Goal: Task Accomplishment & Management: Manage account settings

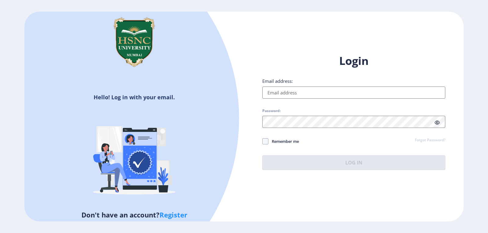
type input "[EMAIL_ADDRESS][DOMAIN_NAME]"
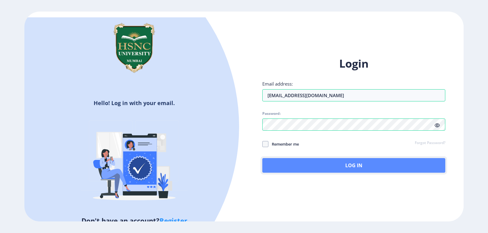
click at [330, 165] on button "Log In" at bounding box center [353, 165] width 183 height 15
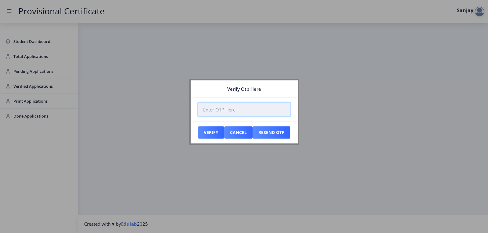
paste input "428068"
type input "428068"
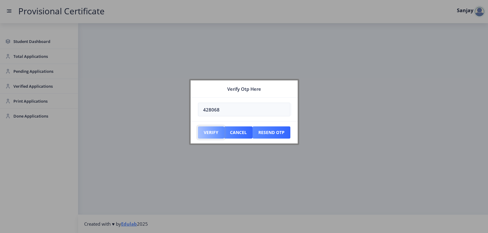
click at [213, 135] on button "Verify" at bounding box center [211, 133] width 26 height 12
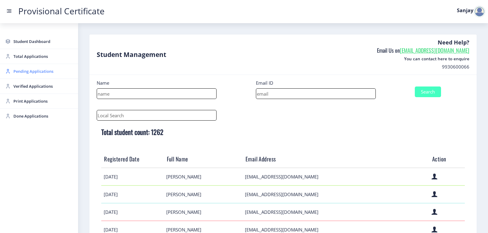
click at [35, 72] on span "Pending Applications" at bounding box center [43, 71] width 60 height 7
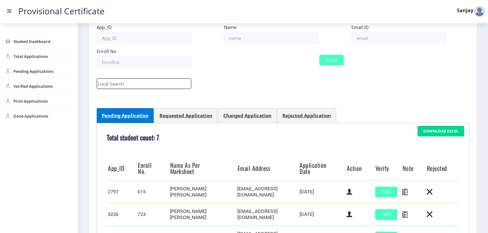
scroll to position [195, 0]
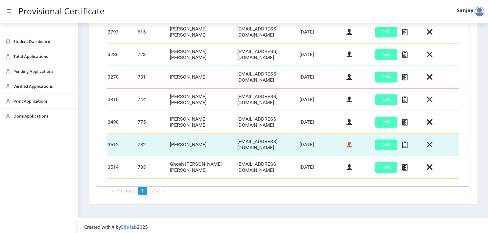
click at [348, 144] on icon at bounding box center [349, 145] width 6 height 8
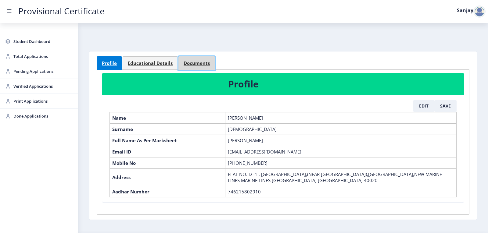
click at [198, 65] on span "Documents" at bounding box center [197, 63] width 26 height 5
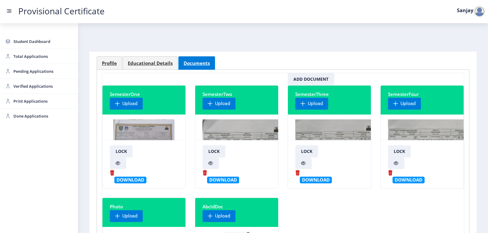
click at [223, 130] on img at bounding box center [242, 143] width 80 height 46
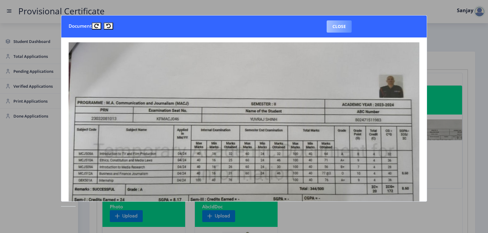
click at [336, 28] on button "Close" at bounding box center [339, 26] width 25 height 12
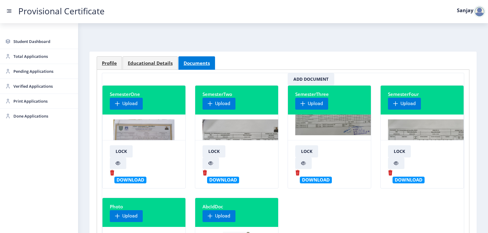
scroll to position [31, 0]
click at [406, 123] on img at bounding box center [431, 143] width 87 height 46
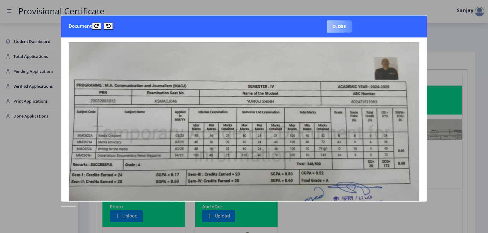
click at [339, 23] on button "Close" at bounding box center [339, 26] width 25 height 12
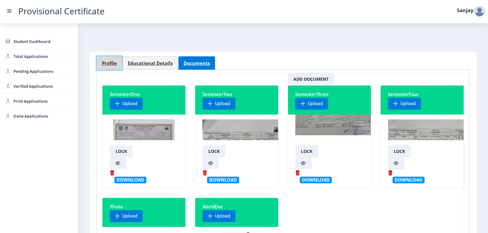
click at [115, 64] on span "Profile" at bounding box center [109, 63] width 15 height 5
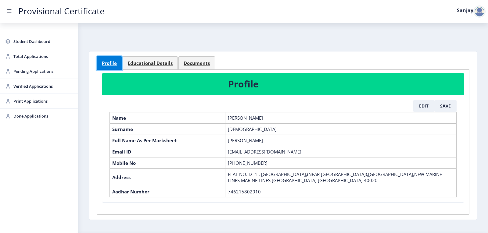
scroll to position [18, 0]
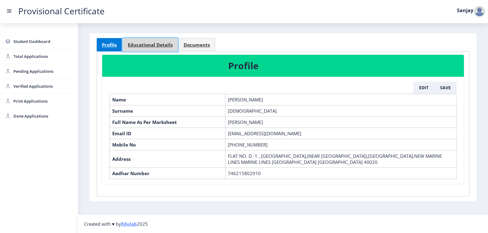
click at [152, 46] on span "Educational Details" at bounding box center [150, 45] width 45 height 5
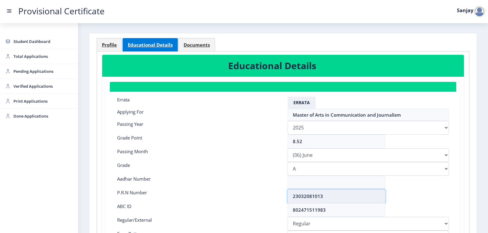
drag, startPoint x: 292, startPoint y: 198, endPoint x: 325, endPoint y: 198, distance: 32.9
click at [325, 198] on input "23032081013" at bounding box center [337, 197] width 98 height 14
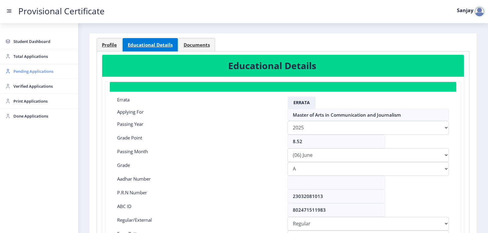
click at [35, 73] on span "Pending Applications" at bounding box center [43, 71] width 60 height 7
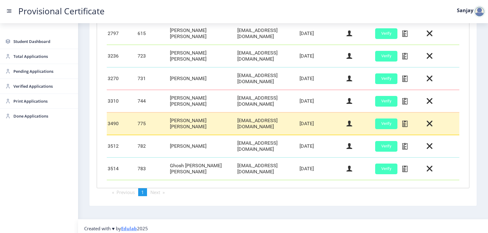
scroll to position [195, 0]
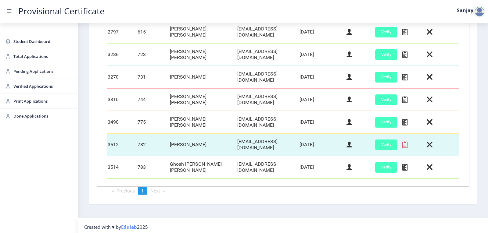
click at [402, 142] on icon at bounding box center [404, 145] width 5 height 8
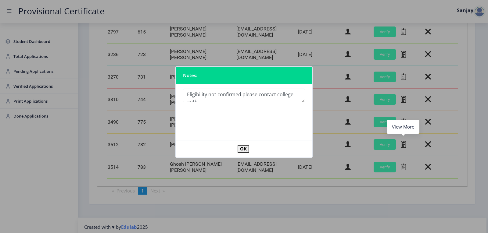
scroll to position [3, 0]
type textarea "Eligibility not confirmed please contact college authorities"
click at [242, 150] on button "OK" at bounding box center [244, 148] width 12 height 7
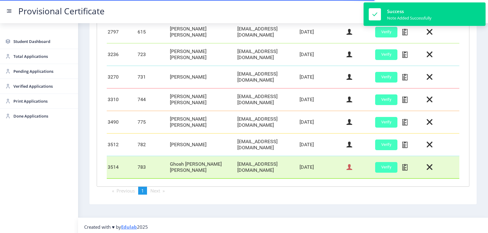
click at [347, 164] on icon at bounding box center [349, 167] width 6 height 8
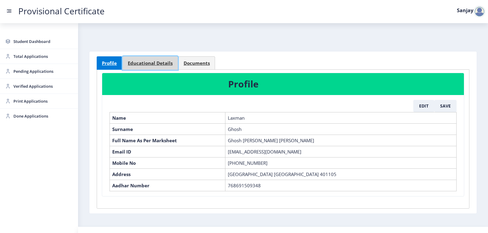
click at [154, 62] on span "Educational Details" at bounding box center [150, 63] width 45 height 5
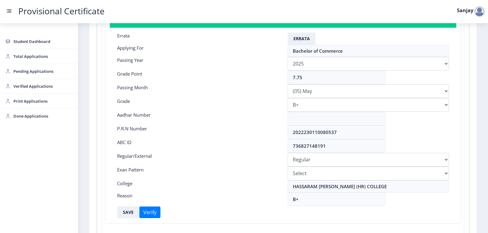
scroll to position [91, 0]
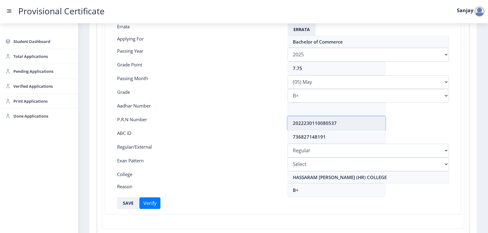
drag, startPoint x: 293, startPoint y: 123, endPoint x: 341, endPoint y: 122, distance: 48.8
click at [341, 122] on input "2022230110080537" at bounding box center [337, 123] width 98 height 14
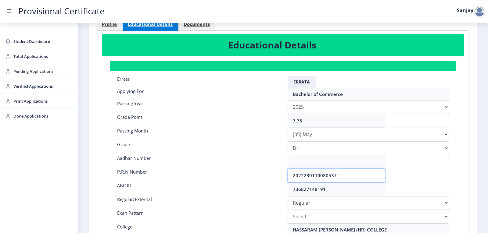
scroll to position [0, 0]
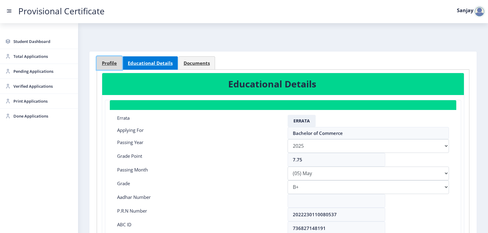
click at [111, 64] on span "Profile" at bounding box center [109, 63] width 15 height 5
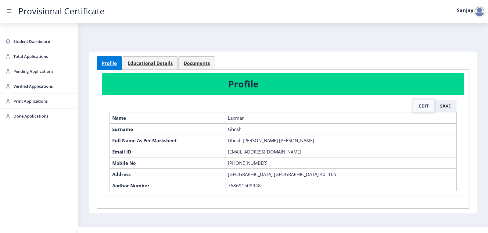
click at [421, 107] on button "Edit" at bounding box center [423, 106] width 21 height 12
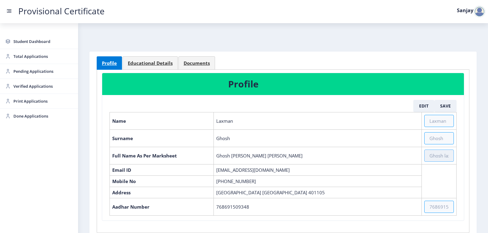
click at [427, 157] on input "text" at bounding box center [439, 156] width 30 height 12
paste input "GHOSH [PERSON_NAME] [PERSON_NAME]"
type input "GHOSH [PERSON_NAME] [PERSON_NAME]"
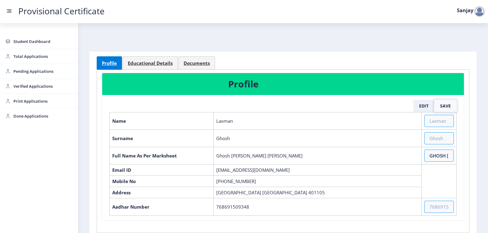
click at [442, 105] on button "Save" at bounding box center [445, 106] width 22 height 12
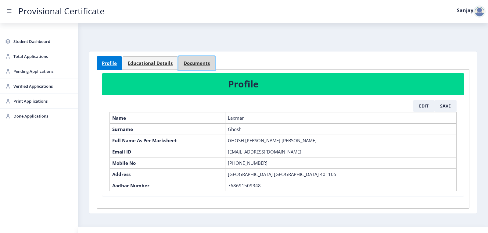
click at [188, 64] on span "Documents" at bounding box center [197, 63] width 26 height 5
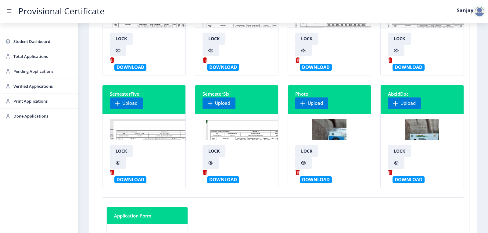
scroll to position [122, 0]
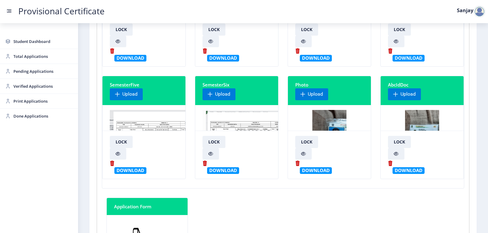
click at [253, 123] on img at bounding box center [250, 133] width 96 height 46
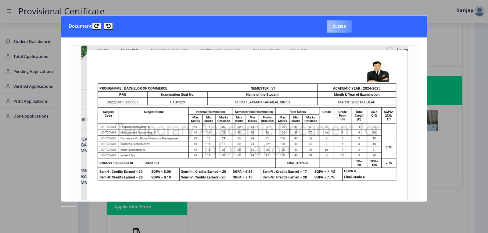
click at [342, 29] on button "Close" at bounding box center [339, 26] width 25 height 12
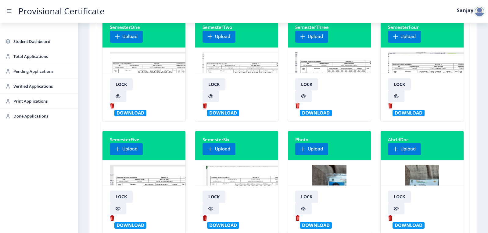
scroll to position [0, 0]
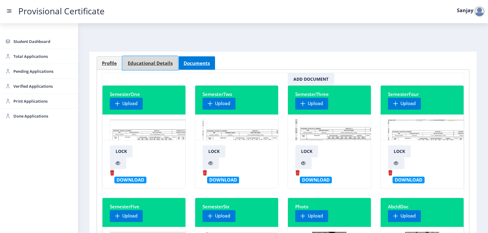
click at [141, 63] on span "Educational Details" at bounding box center [150, 63] width 45 height 5
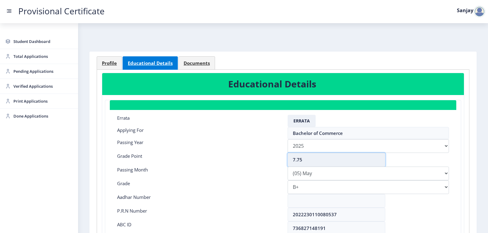
drag, startPoint x: 305, startPoint y: 162, endPoint x: 296, endPoint y: 162, distance: 8.9
click at [296, 162] on input "7.75" at bounding box center [337, 160] width 98 height 14
type input "7.53"
click at [324, 175] on select "Please select PassingMonth (01) January (02) February (03) March (04) April (05…" at bounding box center [368, 174] width 161 height 14
select select "March"
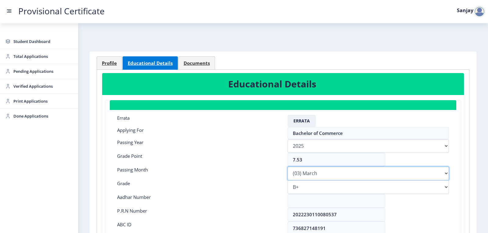
click at [288, 167] on select "Please select PassingMonth (01) January (02) February (03) March (04) April (05…" at bounding box center [368, 174] width 161 height 14
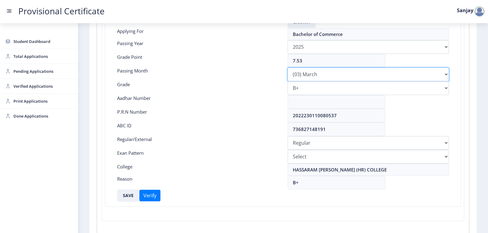
scroll to position [136, 0]
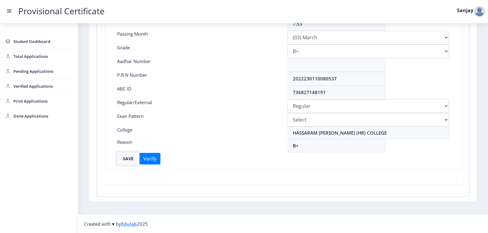
click at [130, 160] on button "SAVE" at bounding box center [128, 159] width 22 height 12
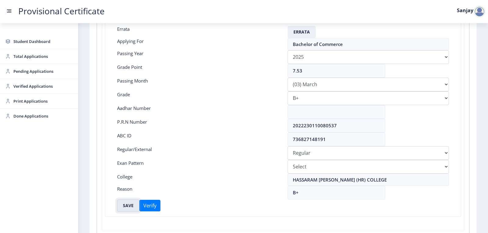
scroll to position [0, 0]
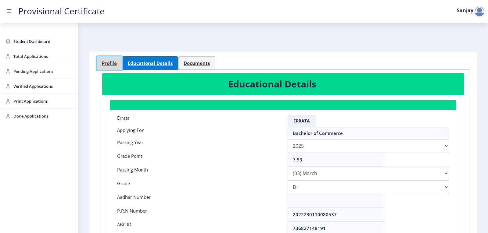
click at [114, 66] on link "Profile" at bounding box center [109, 62] width 25 height 13
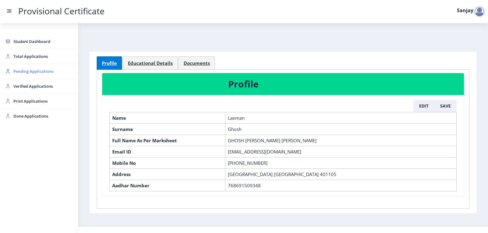
click at [39, 72] on span "Pending Applications" at bounding box center [43, 71] width 60 height 7
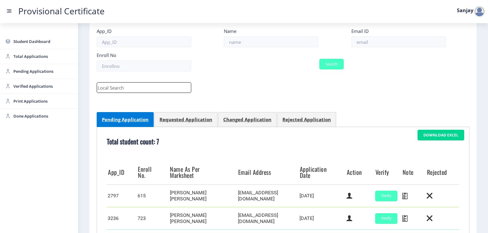
scroll to position [195, 0]
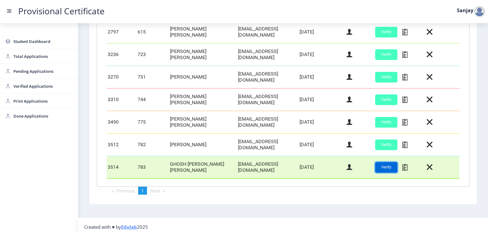
click at [387, 167] on button "Verify" at bounding box center [386, 167] width 22 height 11
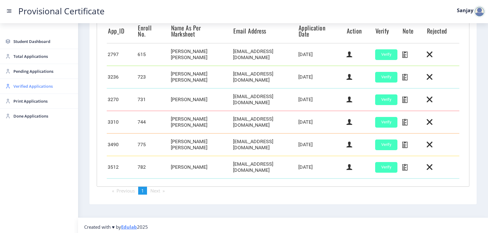
click at [41, 85] on span "Verified Applications" at bounding box center [43, 86] width 60 height 7
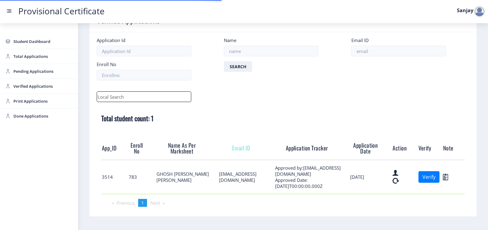
scroll to position [37, 0]
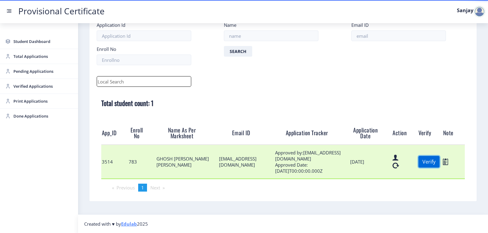
click at [428, 164] on button "Verify" at bounding box center [428, 162] width 21 height 12
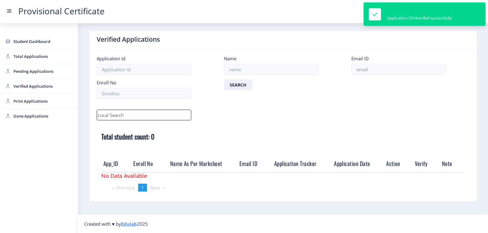
scroll to position [4, 0]
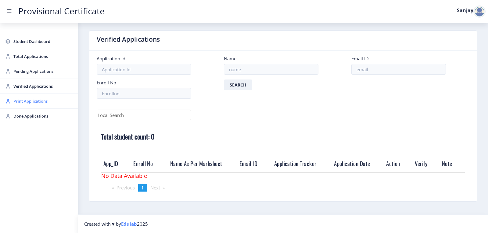
click at [39, 103] on span "Print Applications" at bounding box center [43, 101] width 60 height 7
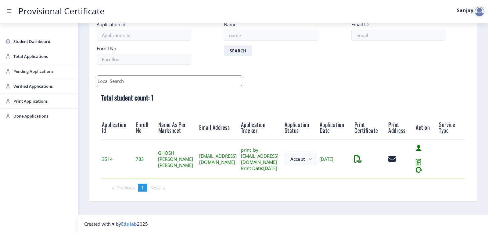
scroll to position [48, 0]
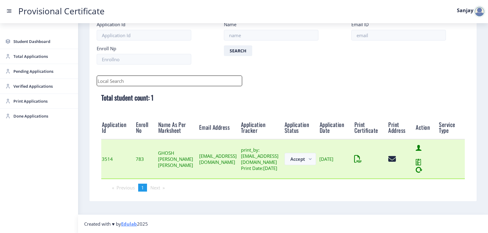
click at [388, 159] on td at bounding box center [371, 159] width 34 height 40
click at [357, 159] on icon at bounding box center [355, 159] width 3 height 8
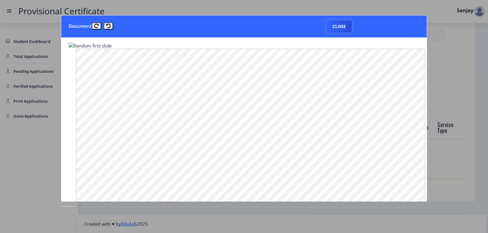
click at [337, 26] on button "Close" at bounding box center [339, 26] width 25 height 12
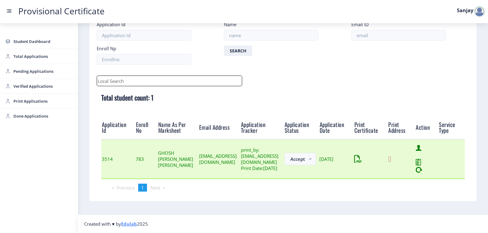
click at [391, 158] on icon at bounding box center [389, 159] width 3 height 8
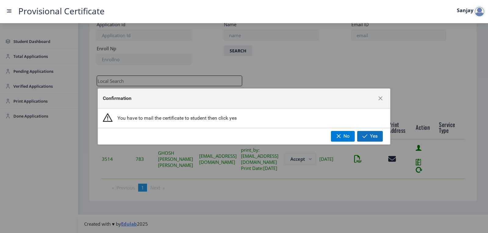
click at [373, 137] on span "Yes" at bounding box center [374, 136] width 8 height 5
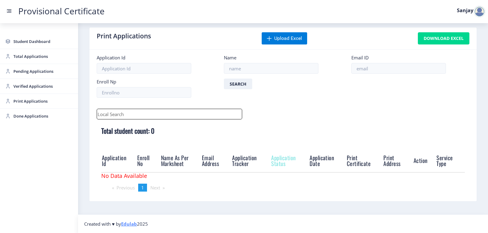
scroll to position [7, 0]
click at [480, 12] on div at bounding box center [479, 11] width 12 height 12
click at [463, 46] on span "Log out" at bounding box center [463, 44] width 39 height 7
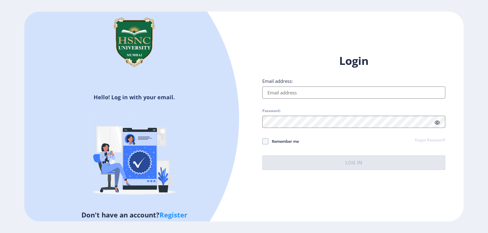
type input "[EMAIL_ADDRESS][DOMAIN_NAME]"
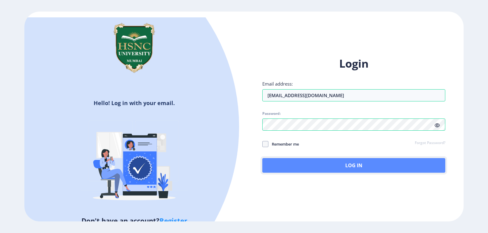
click at [322, 166] on button "Log In" at bounding box center [353, 165] width 183 height 15
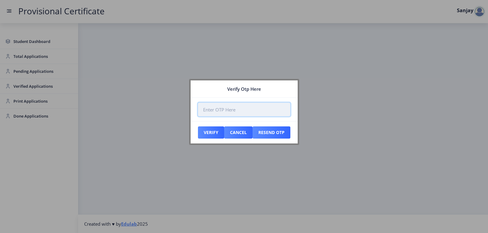
paste input "291891"
type input "291891"
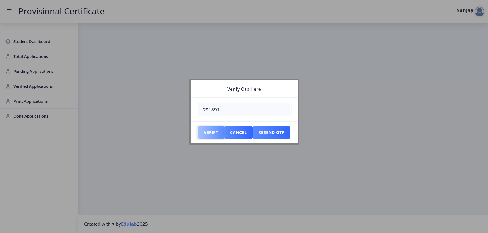
click at [209, 134] on button "Verify" at bounding box center [211, 133] width 26 height 12
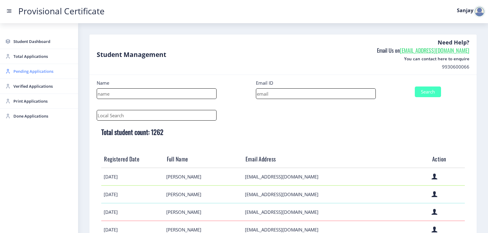
click at [41, 74] on span "Pending Applications" at bounding box center [43, 71] width 60 height 7
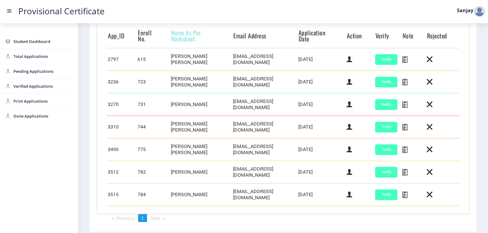
scroll to position [183, 0]
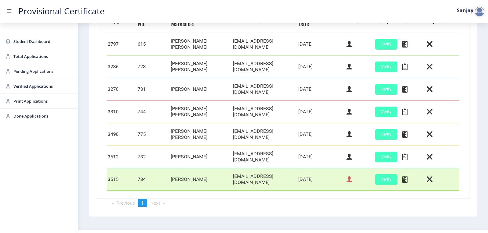
click at [349, 178] on icon at bounding box center [349, 180] width 6 height 8
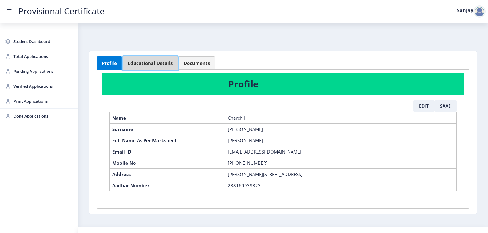
click at [149, 66] on span "Educational Details" at bounding box center [150, 63] width 45 height 5
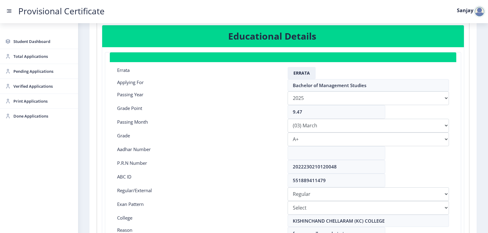
scroll to position [61, 0]
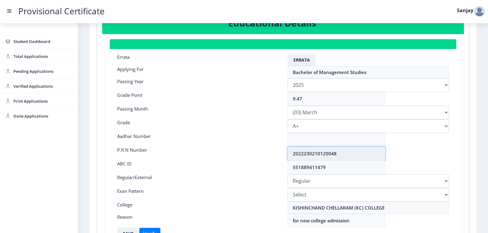
drag, startPoint x: 292, startPoint y: 153, endPoint x: 359, endPoint y: 153, distance: 67.1
click at [359, 153] on input "2022230210120048" at bounding box center [337, 154] width 98 height 14
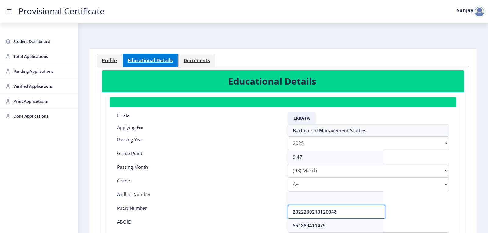
scroll to position [0, 0]
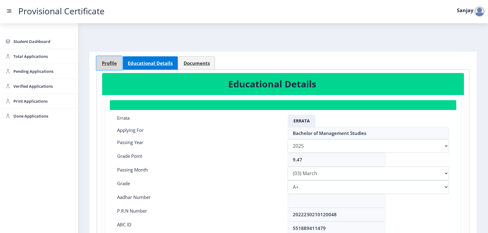
click at [110, 64] on span "Profile" at bounding box center [109, 63] width 15 height 5
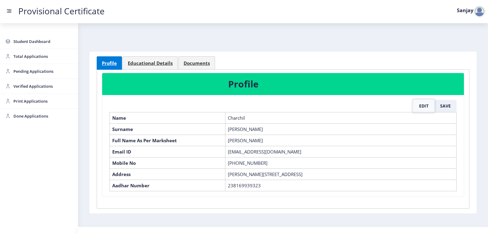
click at [422, 105] on button "Edit" at bounding box center [423, 106] width 21 height 12
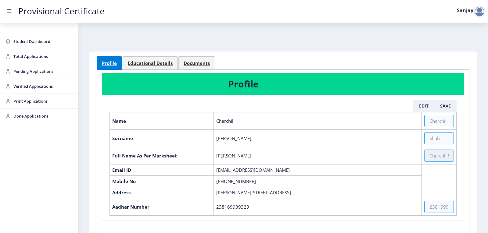
click at [428, 158] on input "text" at bounding box center [439, 156] width 30 height 12
paste input "SHAH CHARCHIL RAJESH RINA"
type input "SHAH CHARCHIL RAJESH RINA"
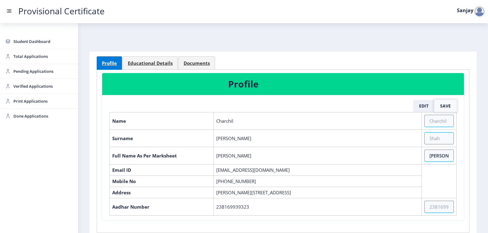
click at [445, 109] on button "Save" at bounding box center [445, 106] width 22 height 12
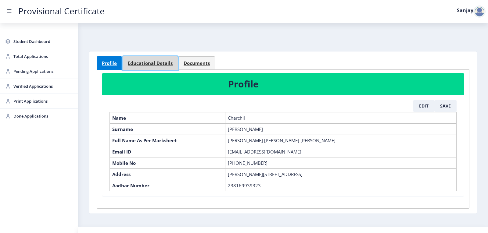
click at [141, 63] on span "Educational Details" at bounding box center [150, 63] width 45 height 5
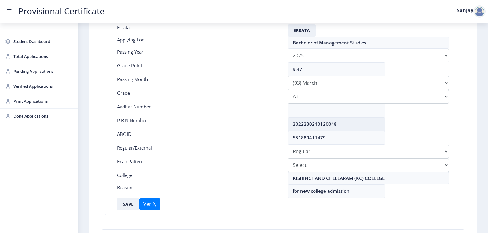
scroll to position [91, 0]
click at [123, 204] on button "SAVE" at bounding box center [128, 203] width 22 height 12
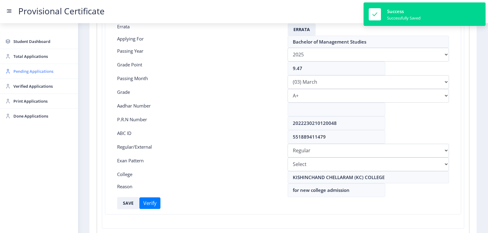
click at [45, 72] on span "Pending Applications" at bounding box center [43, 71] width 60 height 7
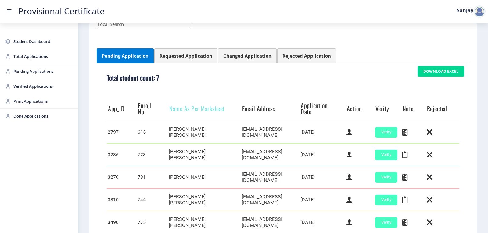
scroll to position [195, 0]
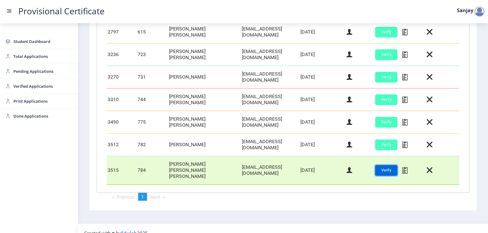
click at [377, 166] on button "Verify" at bounding box center [386, 170] width 22 height 11
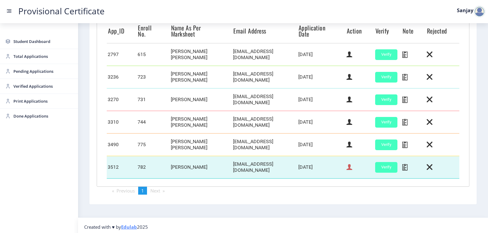
click at [349, 166] on icon at bounding box center [349, 167] width 6 height 8
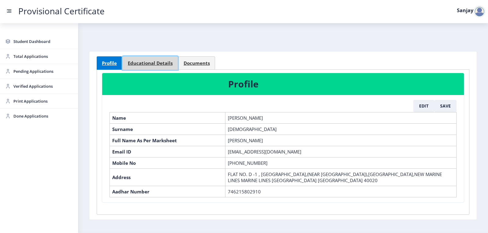
click at [147, 65] on span "Educational Details" at bounding box center [150, 63] width 45 height 5
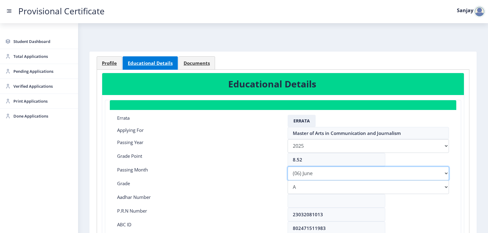
click at [444, 175] on select "Please select PassingMonth (01) January (02) February (03) March (04) April (05…" at bounding box center [368, 174] width 161 height 14
select select "March"
click at [288, 167] on select "Please select PassingMonth (01) January (02) February (03) March (04) April (05…" at bounding box center [368, 174] width 161 height 14
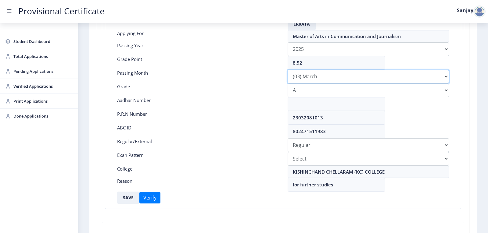
scroll to position [136, 0]
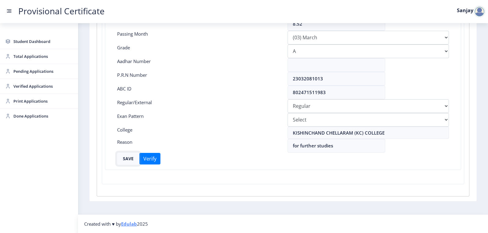
click at [127, 158] on button "SAVE" at bounding box center [128, 159] width 22 height 12
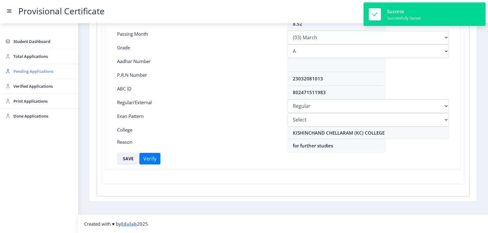
click at [32, 73] on span "Pending Applications" at bounding box center [43, 71] width 60 height 7
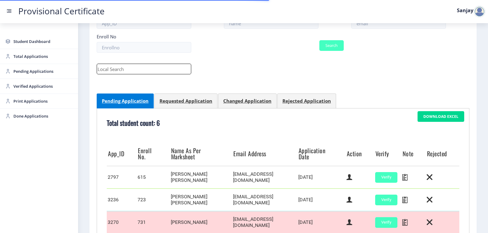
scroll to position [173, 0]
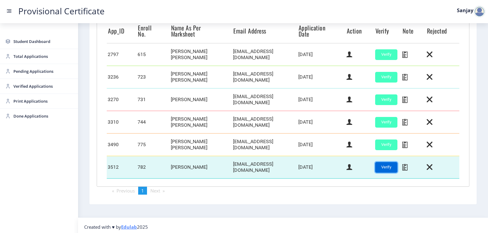
click at [392, 166] on button "Verify" at bounding box center [386, 167] width 22 height 11
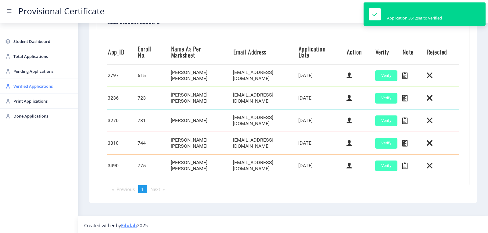
click at [32, 88] on span "Verified Applications" at bounding box center [43, 86] width 60 height 7
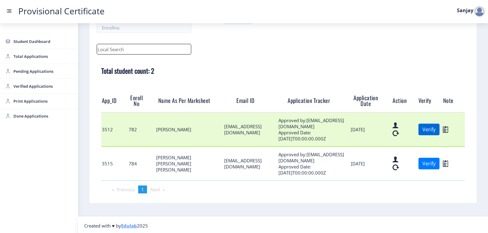
scroll to position [71, 0]
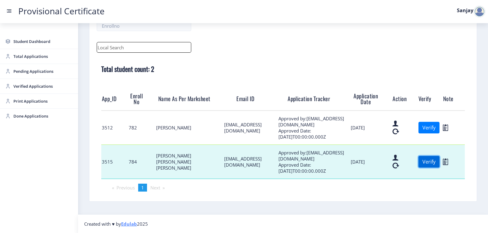
click at [432, 166] on button "Verify" at bounding box center [428, 162] width 21 height 12
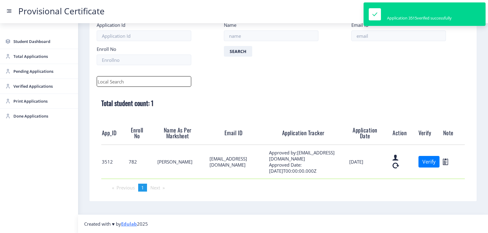
scroll to position [37, 0]
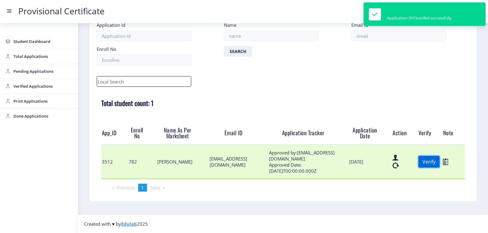
click at [423, 164] on button "Verify" at bounding box center [428, 162] width 21 height 12
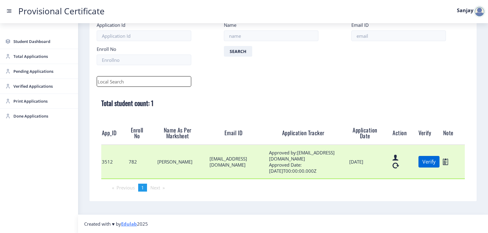
scroll to position [4, 0]
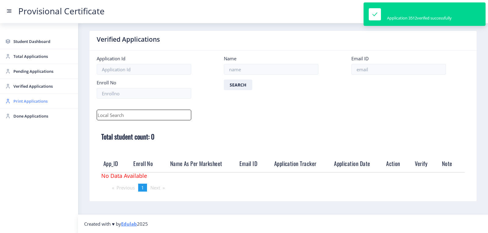
click at [20, 102] on span "Print Applications" at bounding box center [43, 101] width 60 height 7
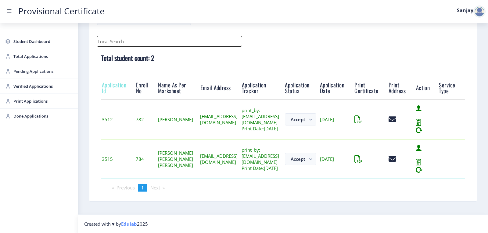
scroll to position [87, 0]
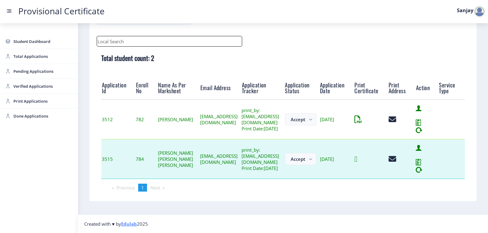
click at [357, 159] on icon at bounding box center [355, 159] width 3 height 8
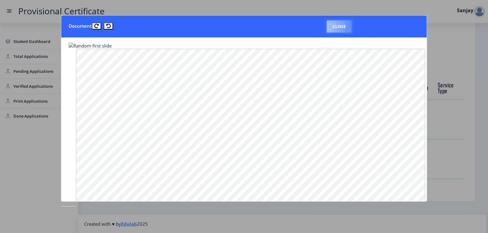
click at [340, 28] on button "Close" at bounding box center [339, 26] width 25 height 12
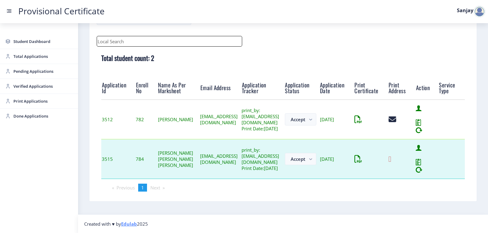
click at [391, 156] on icon at bounding box center [389, 159] width 3 height 8
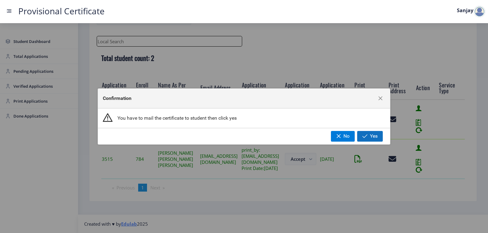
click at [363, 135] on span "button" at bounding box center [364, 136] width 5 height 5
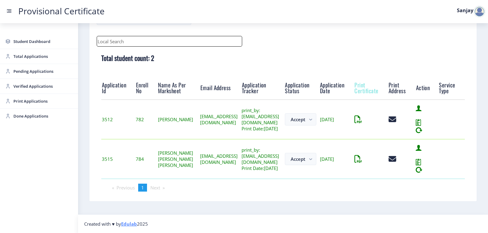
scroll to position [48, 0]
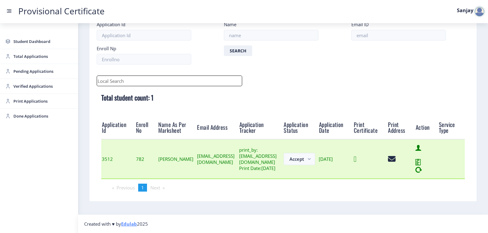
click at [356, 159] on icon at bounding box center [355, 159] width 3 height 8
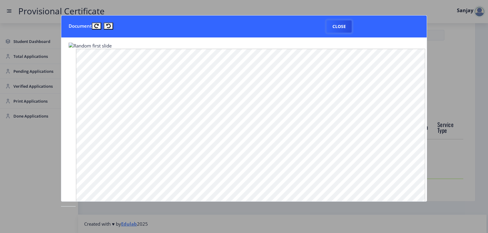
click at [345, 25] on button "Close" at bounding box center [339, 26] width 25 height 12
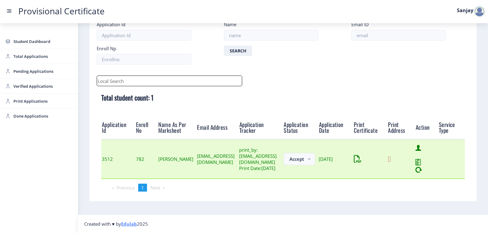
click at [391, 158] on icon at bounding box center [389, 159] width 3 height 8
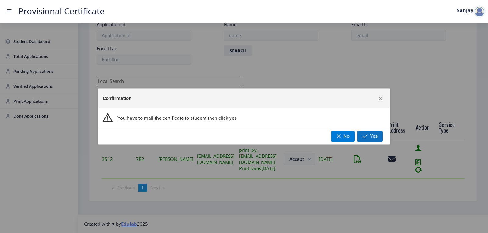
click at [367, 135] on span "button" at bounding box center [364, 136] width 5 height 5
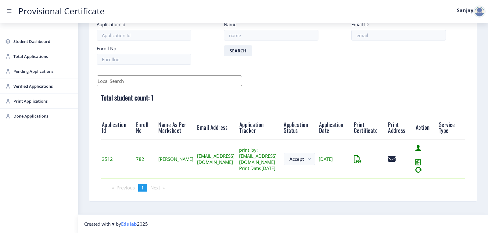
scroll to position [7, 0]
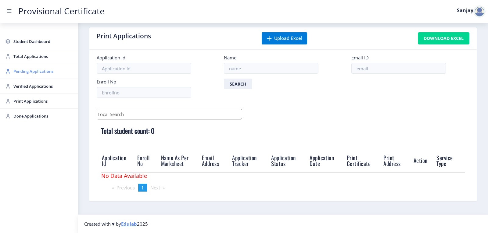
click at [27, 70] on span "Pending Applications" at bounding box center [43, 71] width 60 height 7
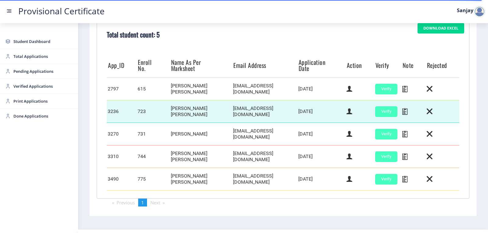
scroll to position [152, 0]
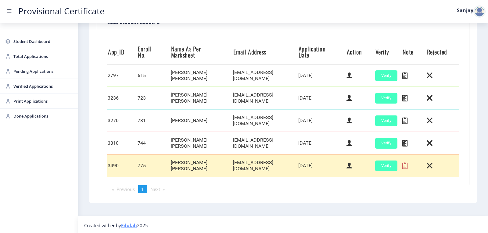
click at [402, 165] on icon at bounding box center [404, 166] width 5 height 8
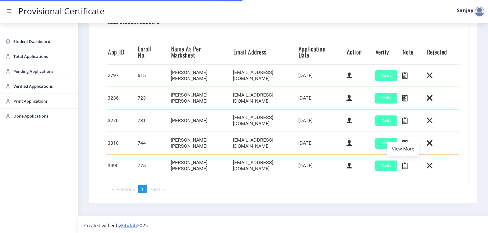
click at [482, 13] on div at bounding box center [479, 11] width 12 height 12
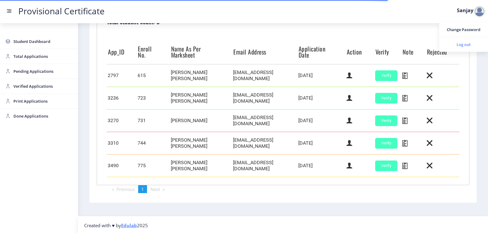
click at [462, 44] on span "Log out" at bounding box center [463, 44] width 39 height 7
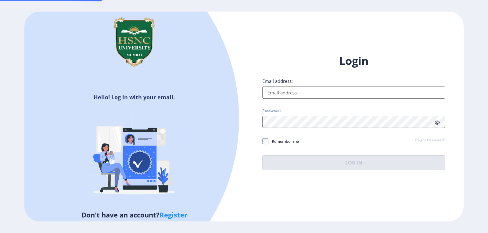
type input "[EMAIL_ADDRESS][DOMAIN_NAME]"
